Goal: Task Accomplishment & Management: Manage account settings

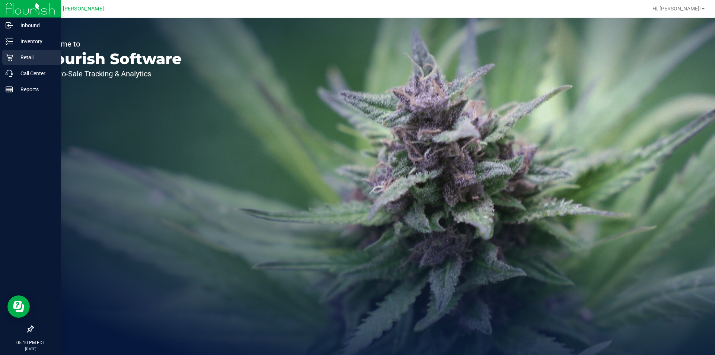
click at [22, 52] on div "Retail" at bounding box center [31, 57] width 59 height 15
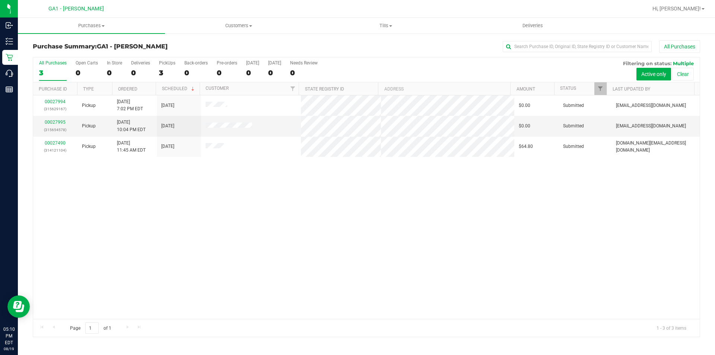
click at [386, 18] on link "Tills Manage tills Reconcile e-payments" at bounding box center [385, 26] width 147 height 16
click at [387, 22] on uib-tab-heading "Tills Manage tills Reconcile e-payments" at bounding box center [385, 26] width 147 height 16
click at [390, 24] on span "Tills" at bounding box center [385, 25] width 147 height 7
click at [349, 47] on span "Manage tills" at bounding box center [337, 45] width 50 height 6
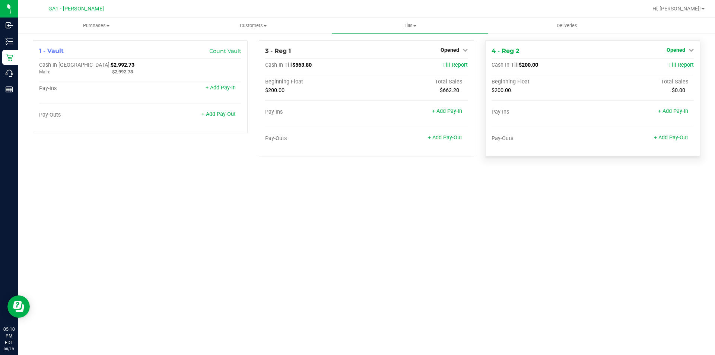
click at [686, 50] on link "Opened" at bounding box center [680, 50] width 27 height 6
click at [665, 68] on div "Close Till" at bounding box center [676, 65] width 55 height 9
click at [677, 66] on link "Close Till" at bounding box center [677, 66] width 20 height 6
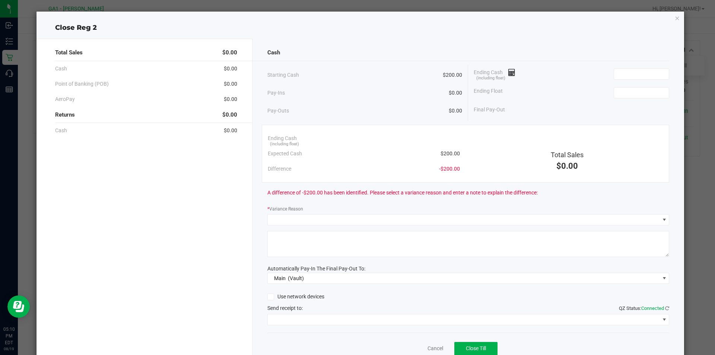
click at [643, 67] on div "Ending Cash (including float)" at bounding box center [572, 74] width 196 height 19
click at [644, 75] on input at bounding box center [641, 74] width 55 height 10
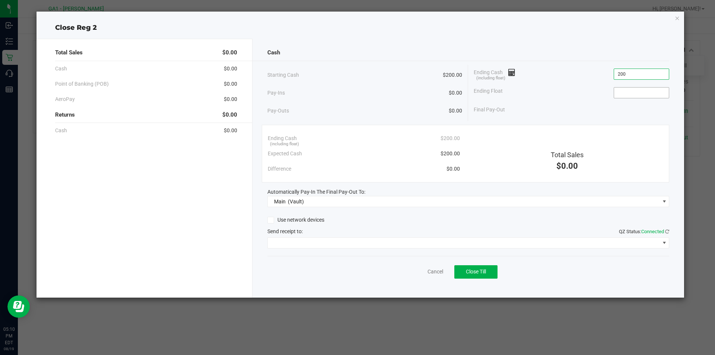
type input "$200.00"
click at [647, 93] on input at bounding box center [641, 93] width 55 height 10
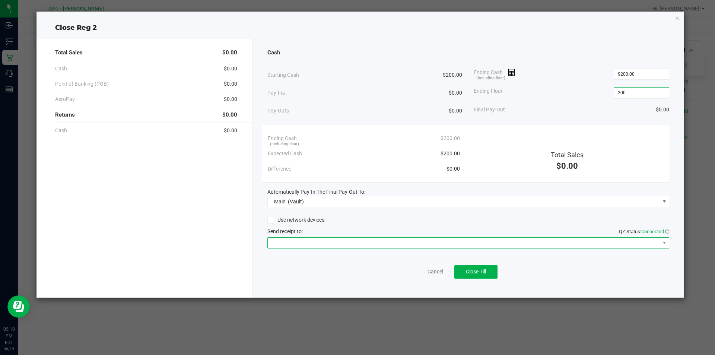
type input "$200.00"
click at [337, 244] on span at bounding box center [464, 243] width 392 height 10
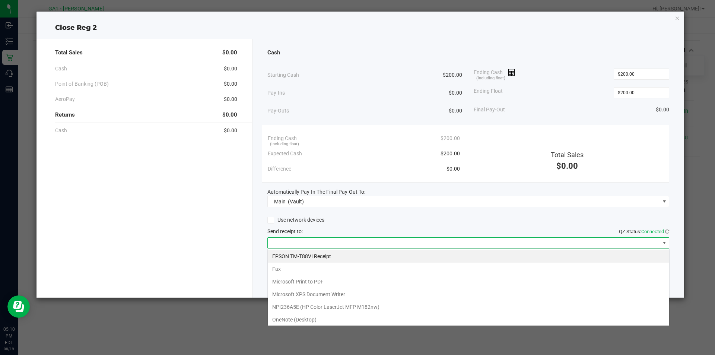
scroll to position [11, 402]
click at [328, 256] on Receipt "EPSON TM-T88VI Receipt" at bounding box center [468, 256] width 401 height 13
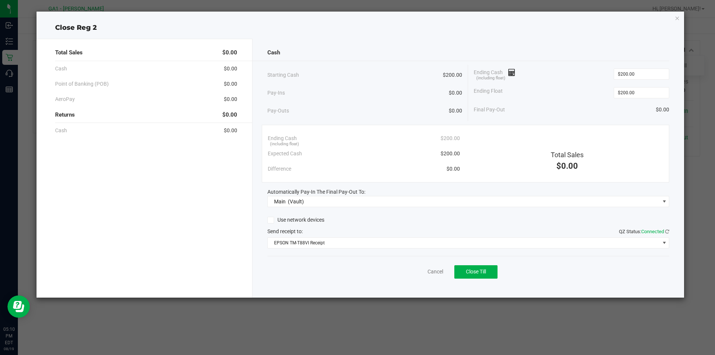
click at [495, 263] on div "Cancel Close Till" at bounding box center [468, 270] width 402 height 29
click at [496, 266] on button "Close Till" at bounding box center [475, 271] width 43 height 13
